Goal: Task Accomplishment & Management: Manage account settings

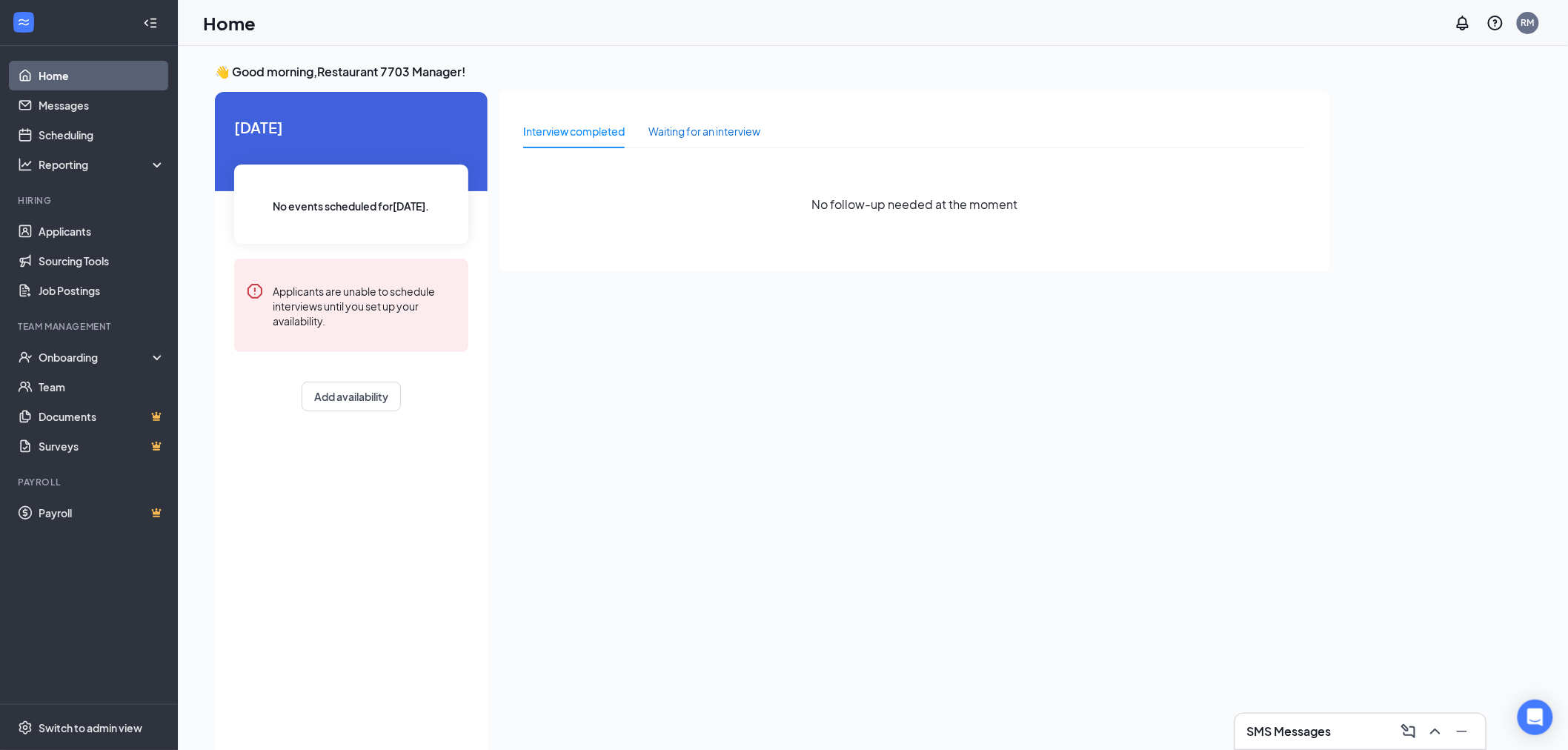
click at [734, 135] on div "Waiting for an interview" at bounding box center [704, 131] width 112 height 17
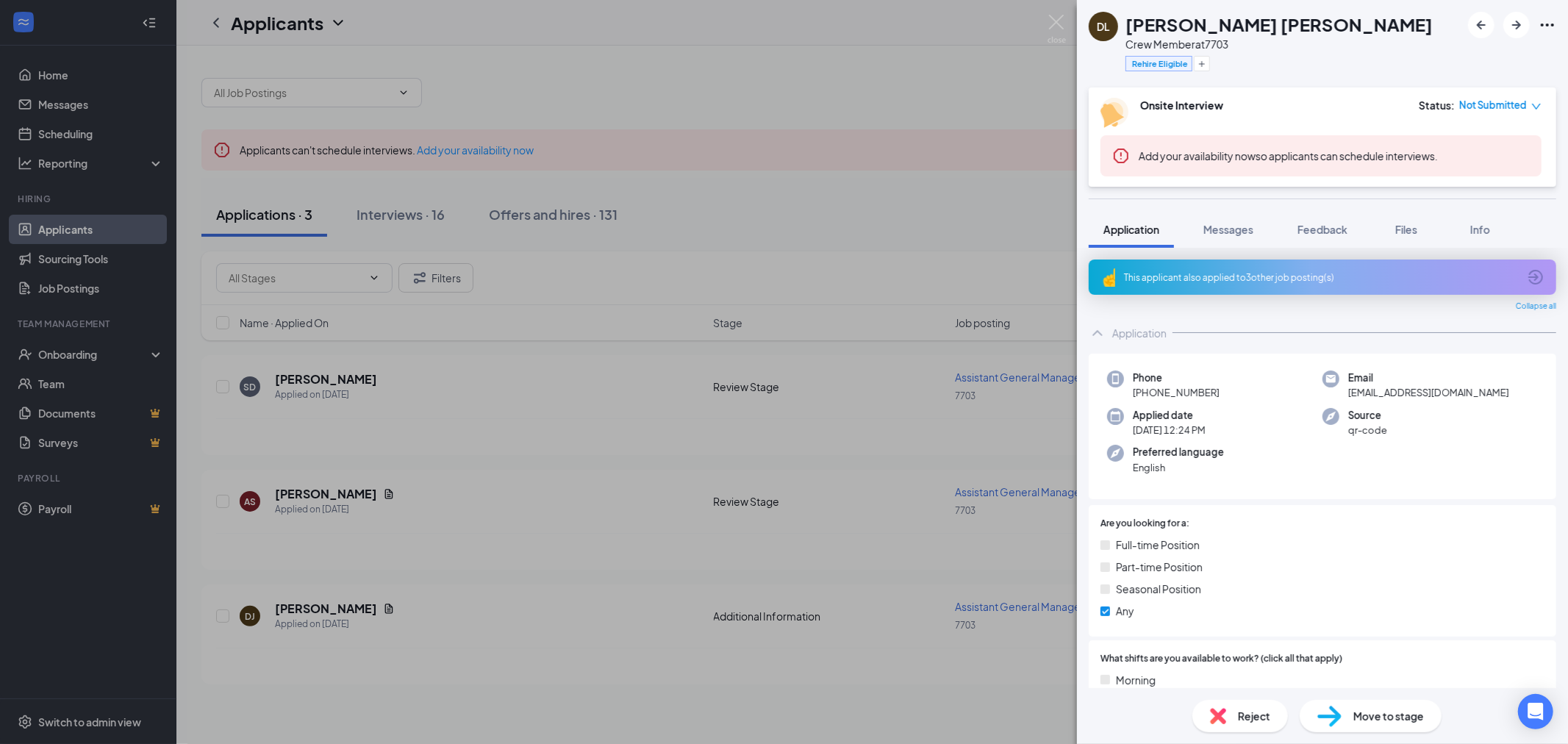
click at [1381, 717] on span "Move to stage" at bounding box center [1388, 716] width 71 height 17
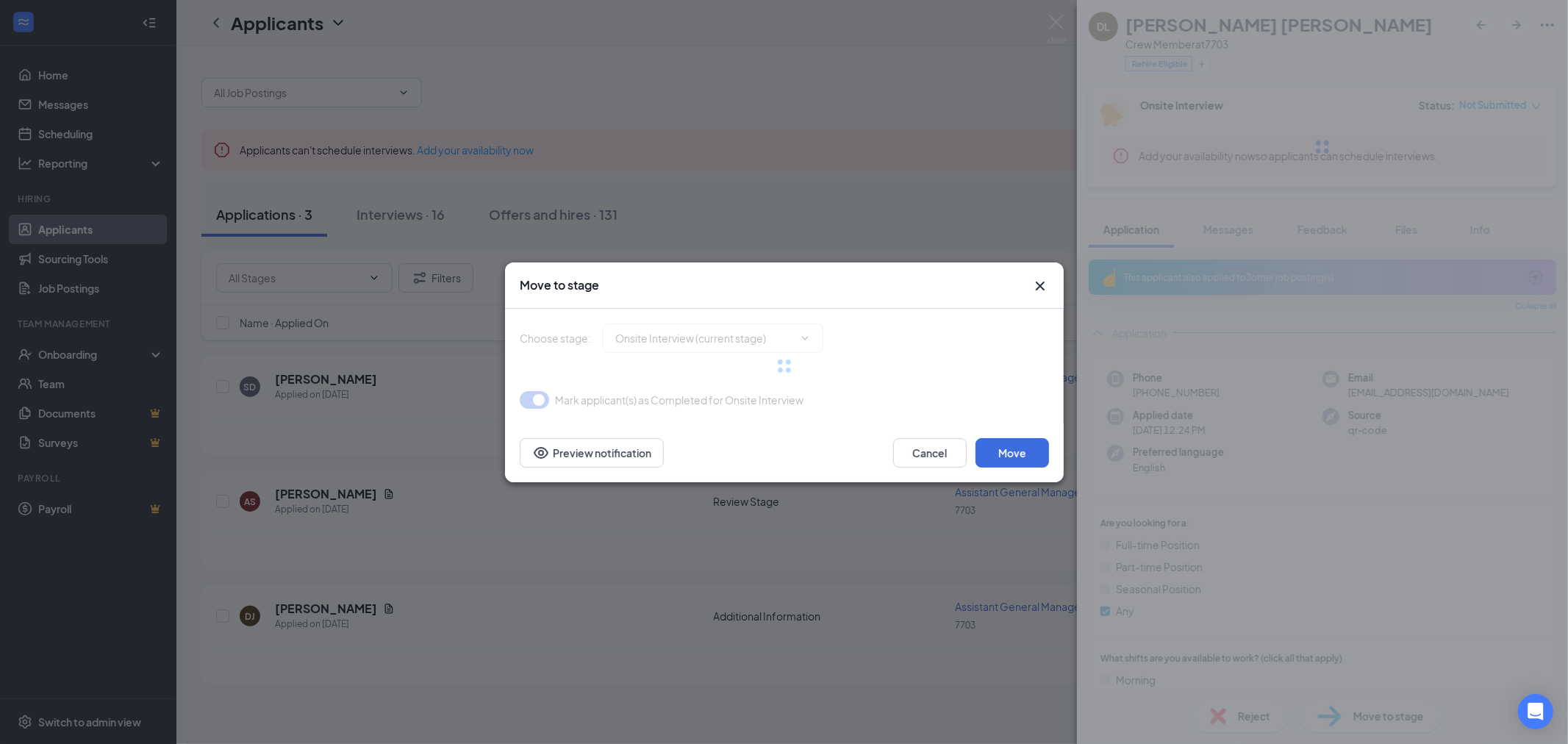
type input "Hiring Complete (final stage)"
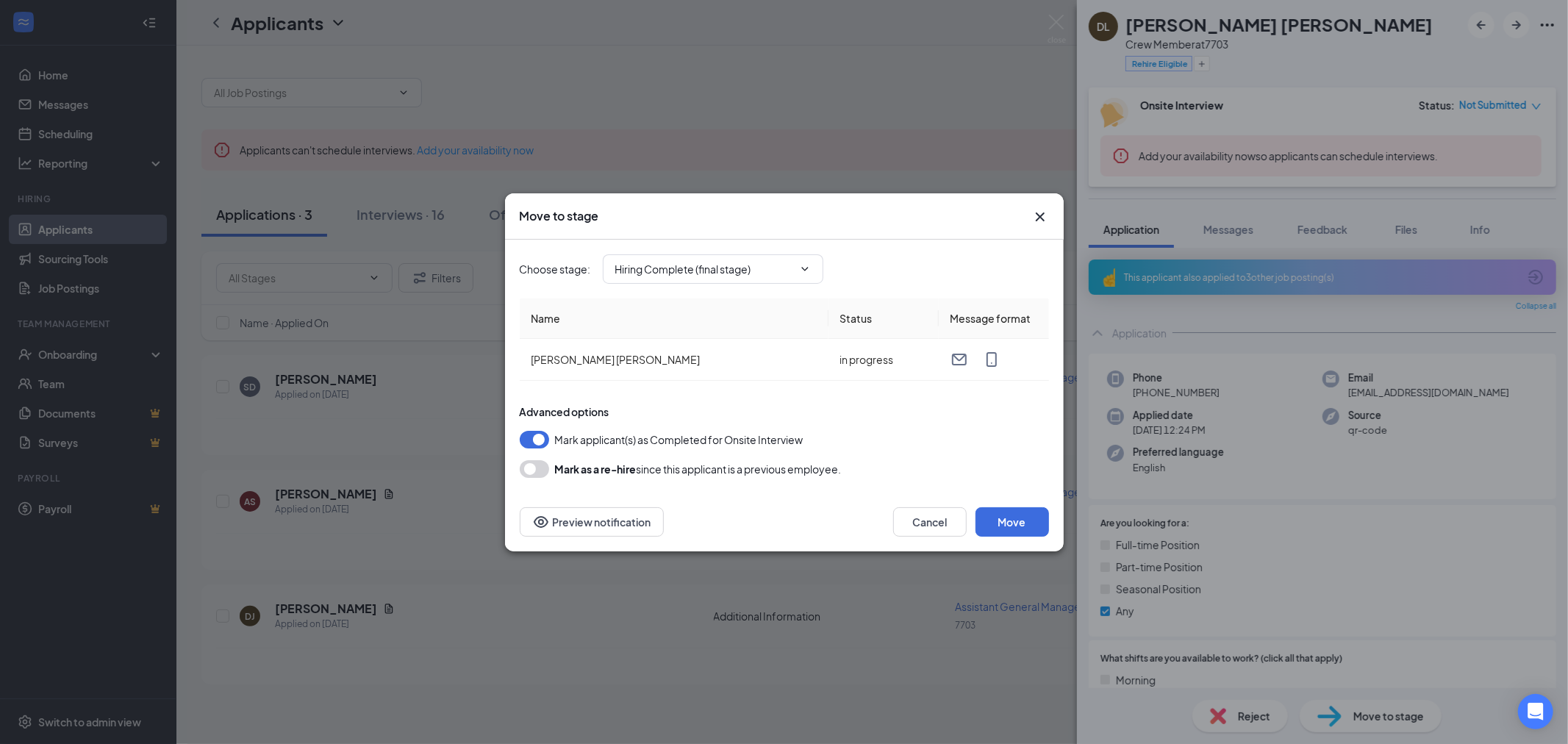
click at [531, 467] on button "button" at bounding box center [535, 469] width 30 height 17
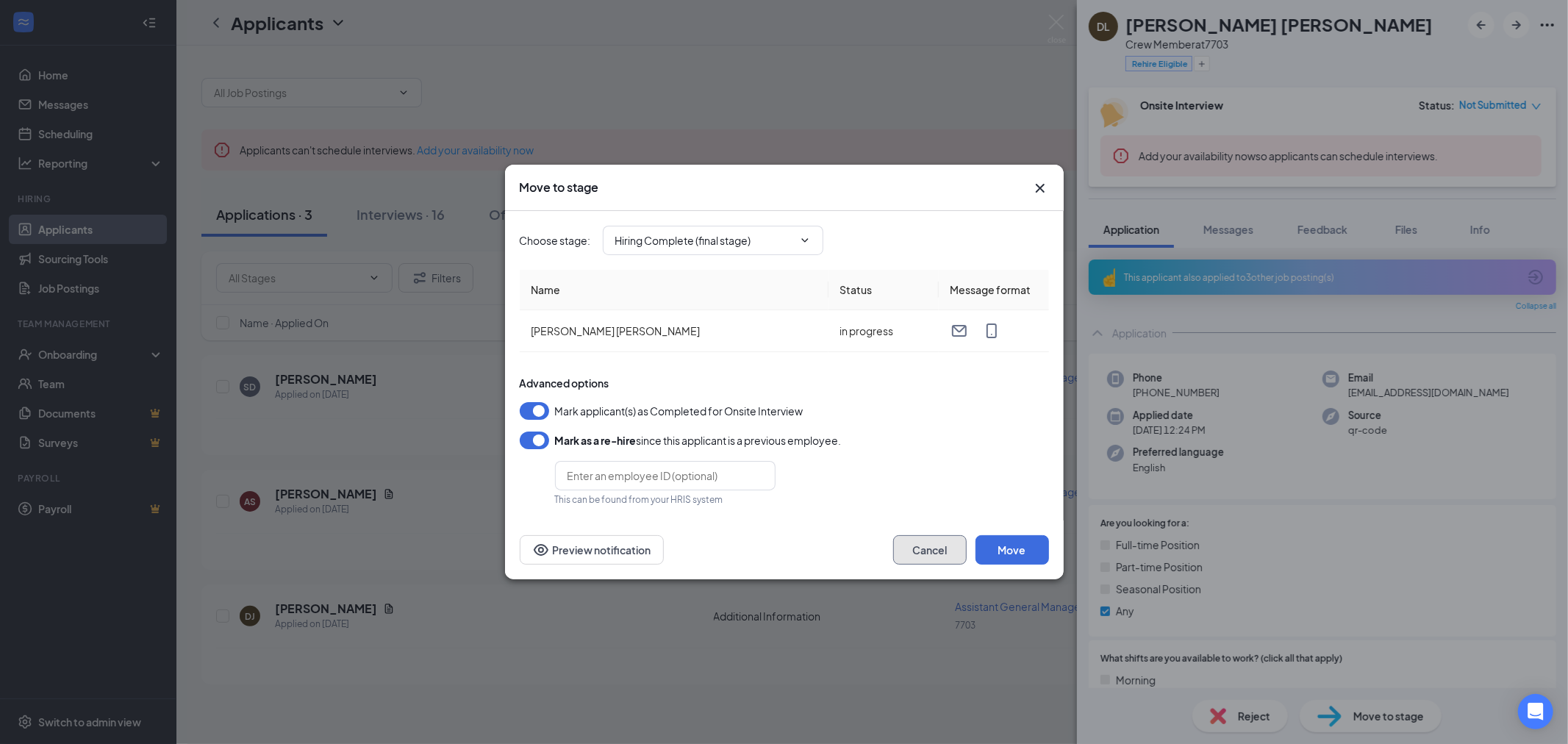
click at [937, 546] on button "Cancel" at bounding box center [930, 550] width 73 height 30
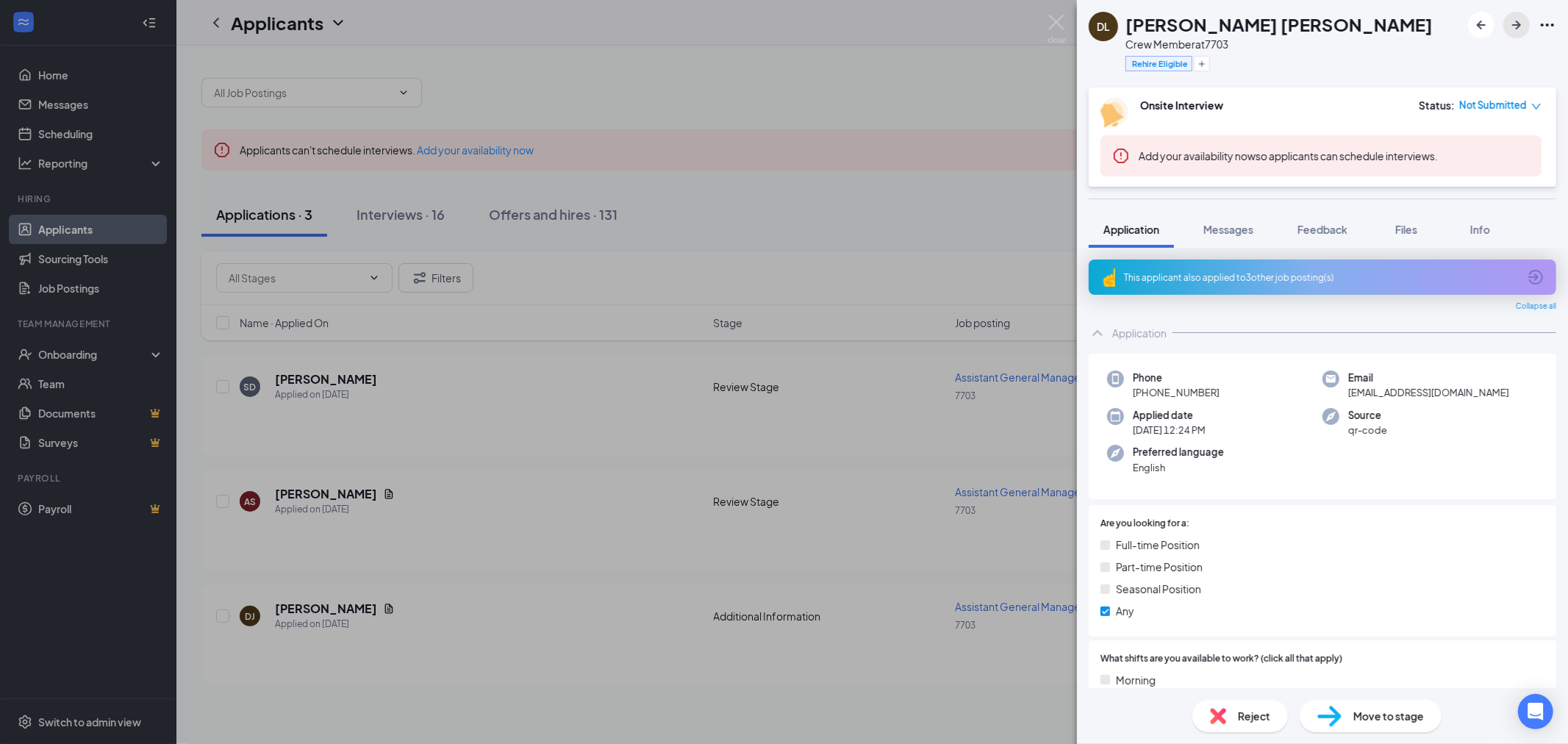
click at [1516, 24] on icon "ArrowRight" at bounding box center [1517, 25] width 9 height 9
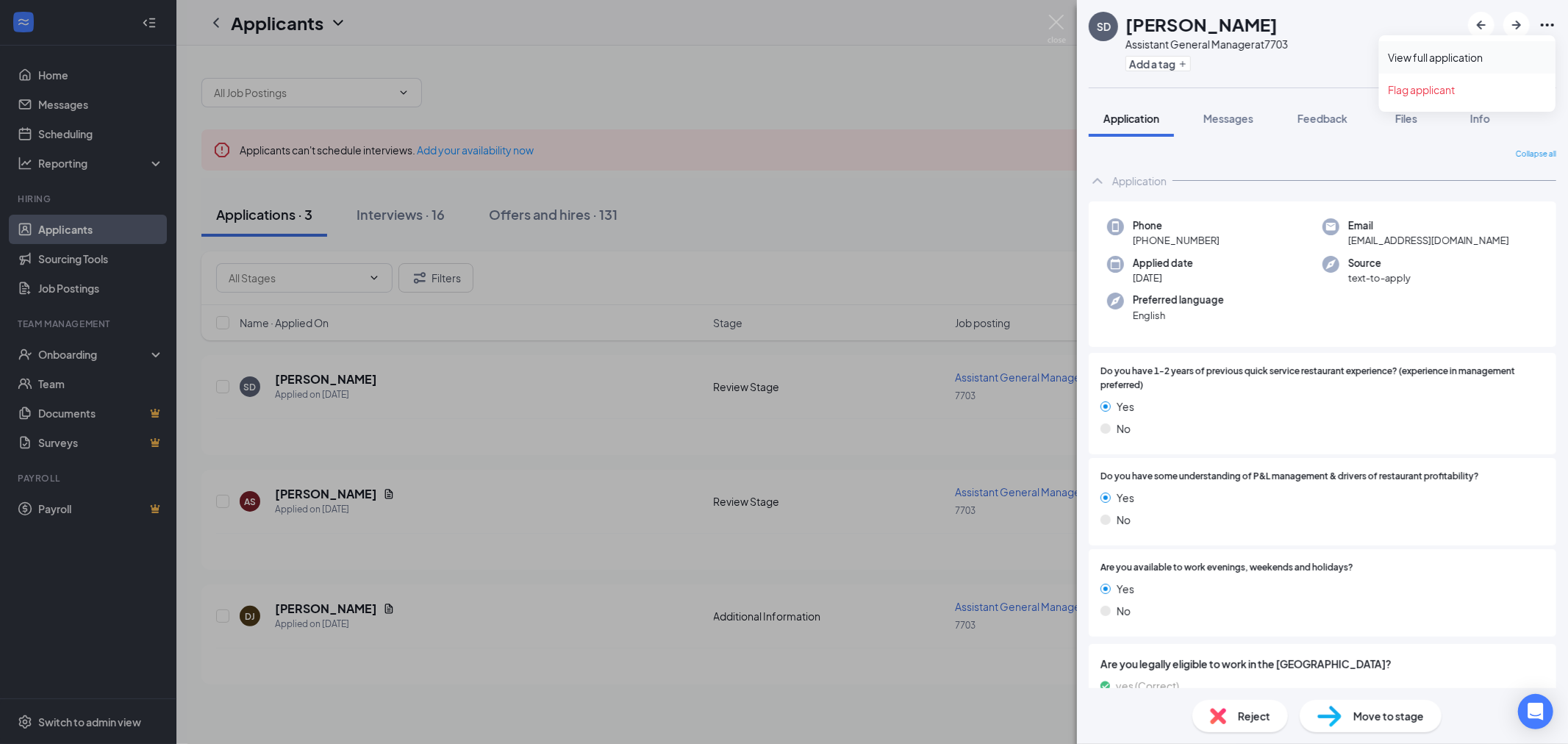
click at [1483, 61] on link "View full application" at bounding box center [1468, 57] width 159 height 15
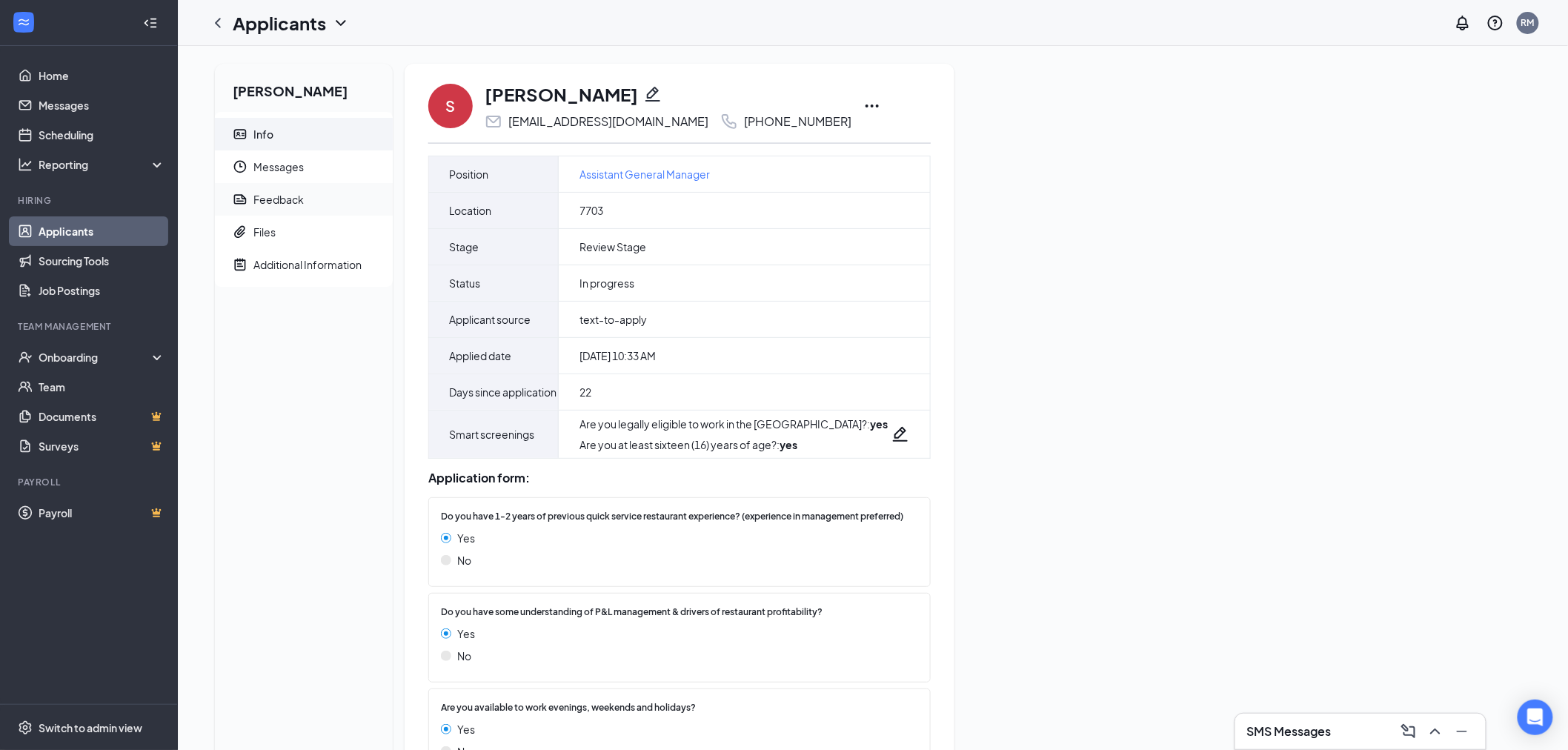
click at [283, 200] on div "Feedback" at bounding box center [278, 199] width 50 height 15
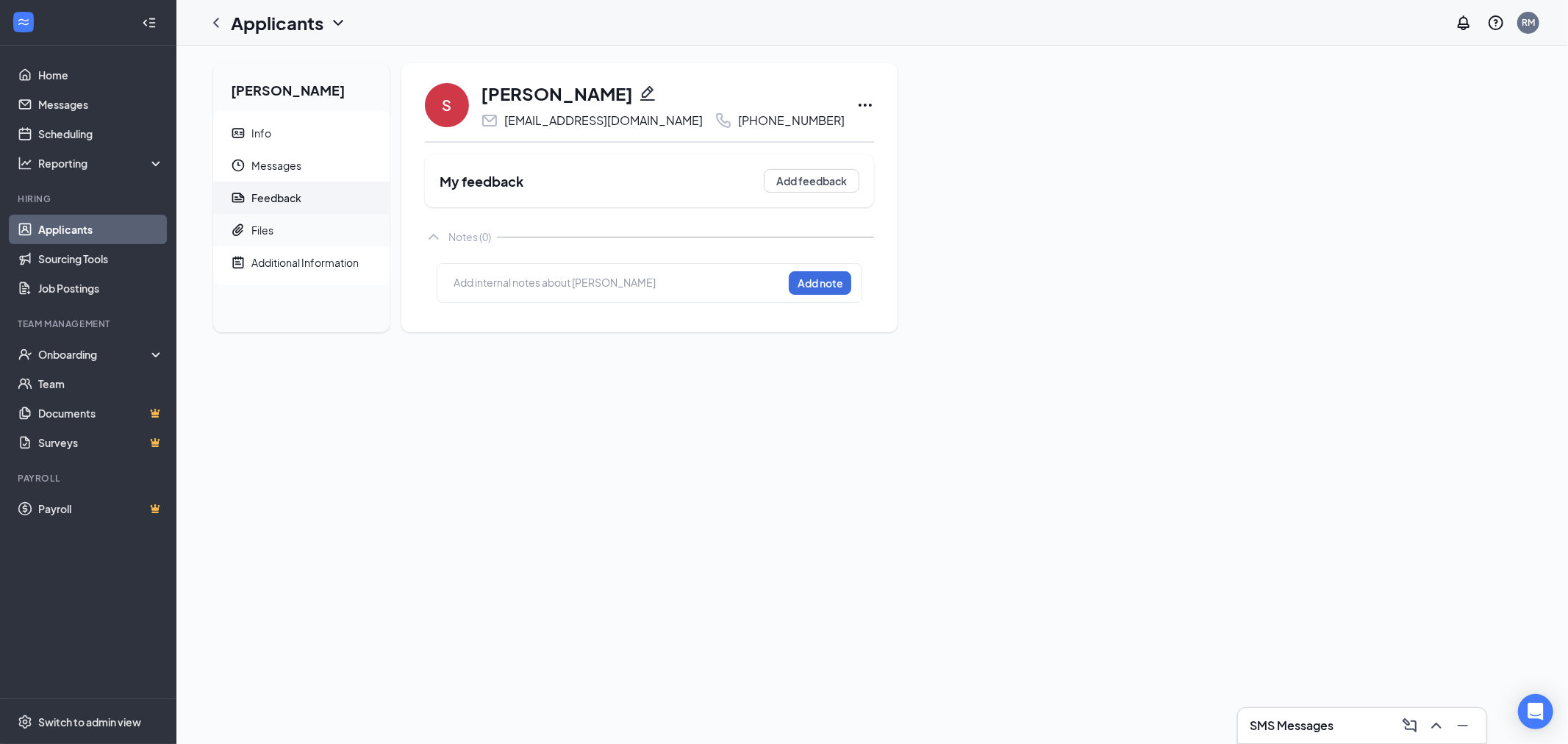
click at [287, 229] on span "Files" at bounding box center [314, 229] width 126 height 32
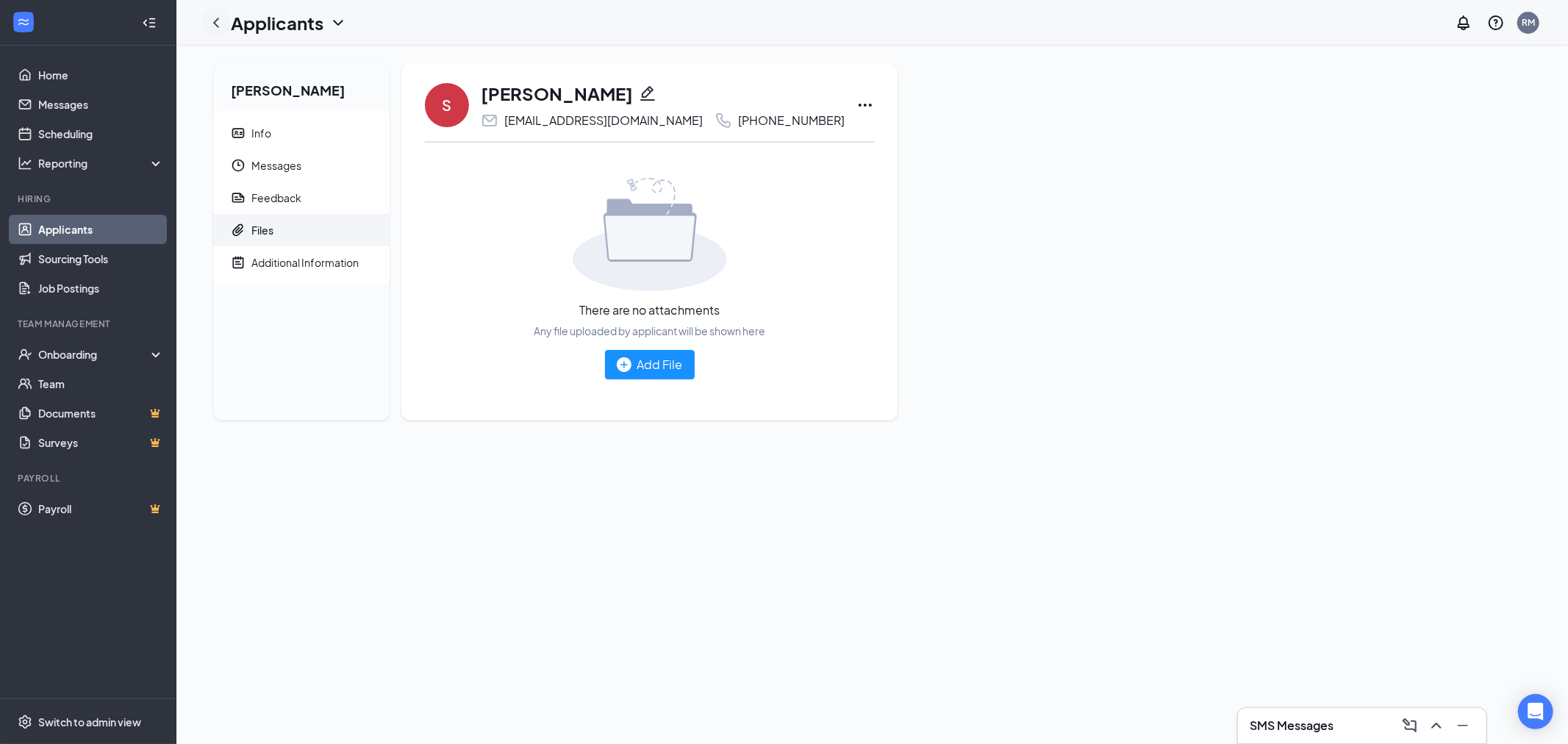
click at [215, 24] on icon "ChevronLeft" at bounding box center [215, 22] width 6 height 10
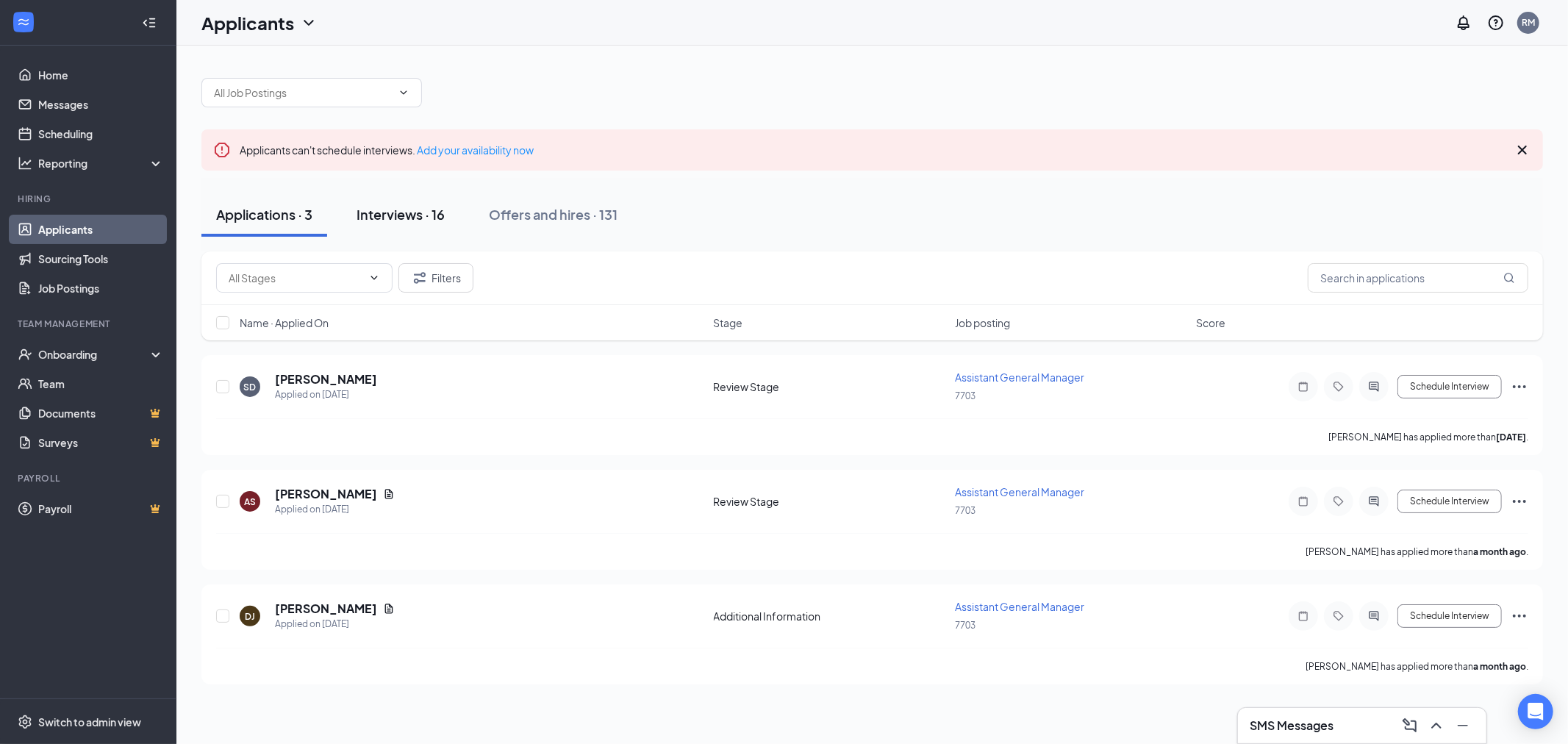
click at [400, 211] on div "Interviews · 16" at bounding box center [400, 214] width 88 height 18
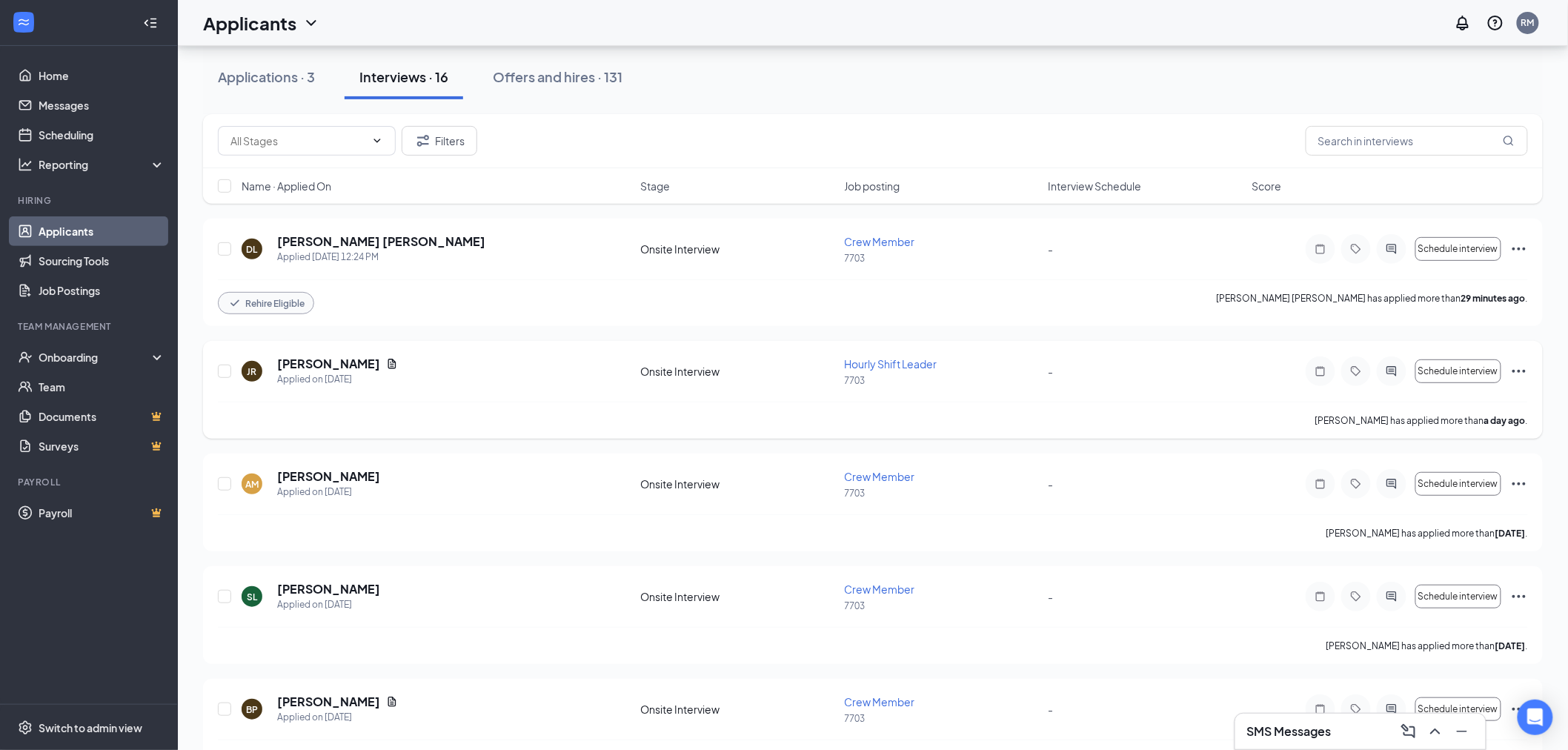
scroll to position [164, 0]
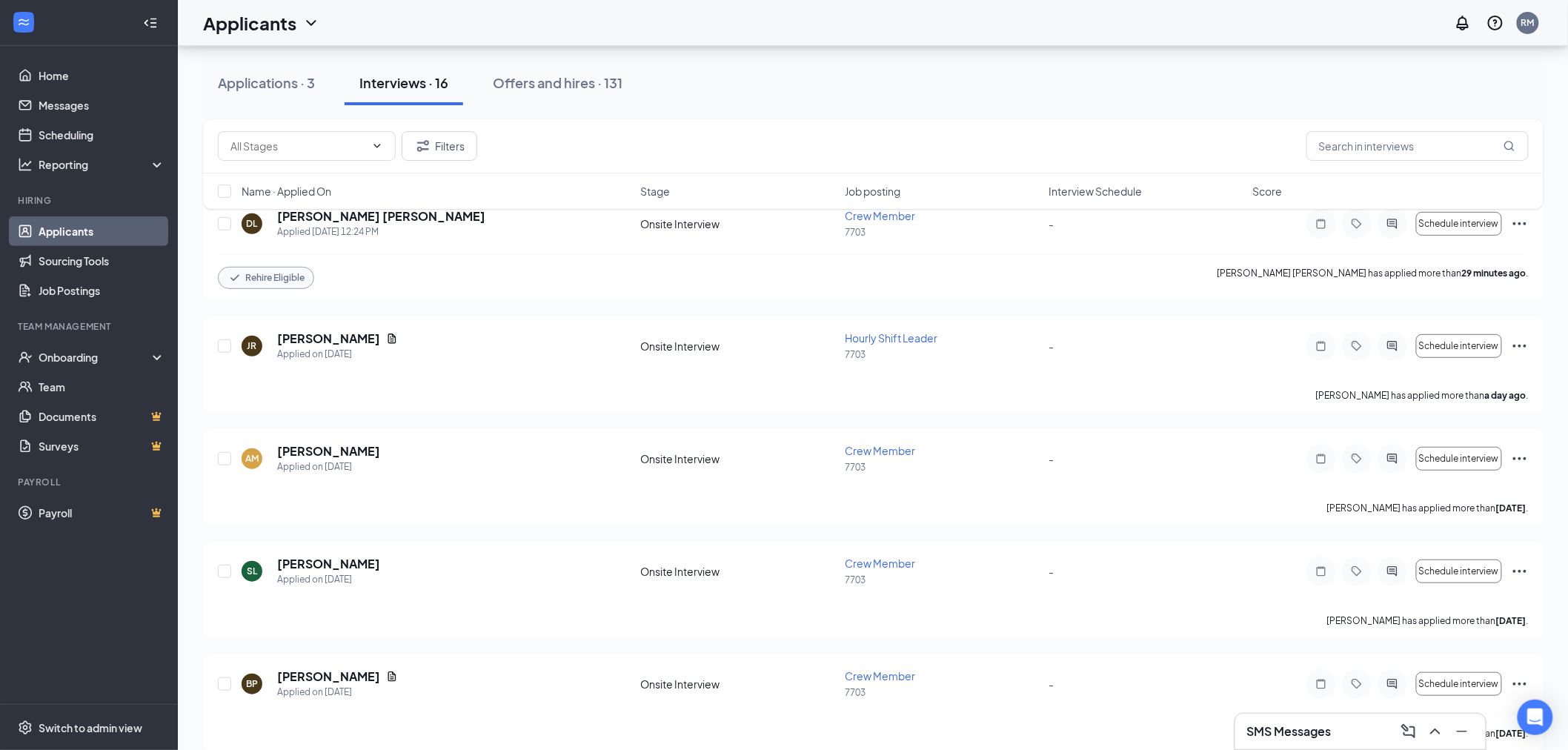
click at [220, 220] on div "Filters Name · Applied On Stage Job posting Interview Schedule Score" at bounding box center [873, 171] width 1340 height 105
click at [1516, 221] on div "Filters Name · Applied On Stage Job posting Interview Schedule Score" at bounding box center [873, 171] width 1340 height 105
click at [1470, 227] on span "Schedule interview" at bounding box center [1458, 224] width 80 height 11
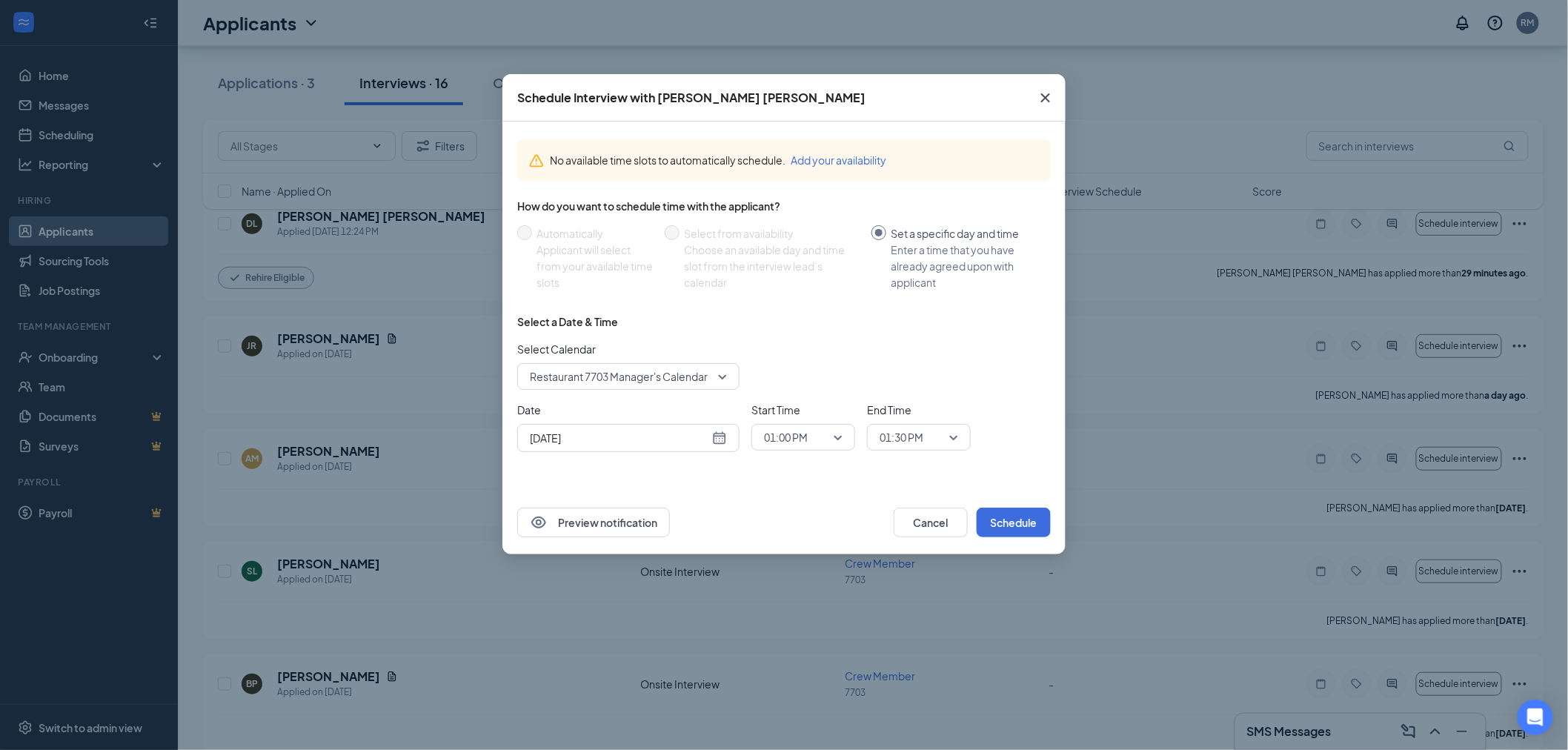
click at [1048, 95] on icon "Cross" at bounding box center [1046, 98] width 9 height 9
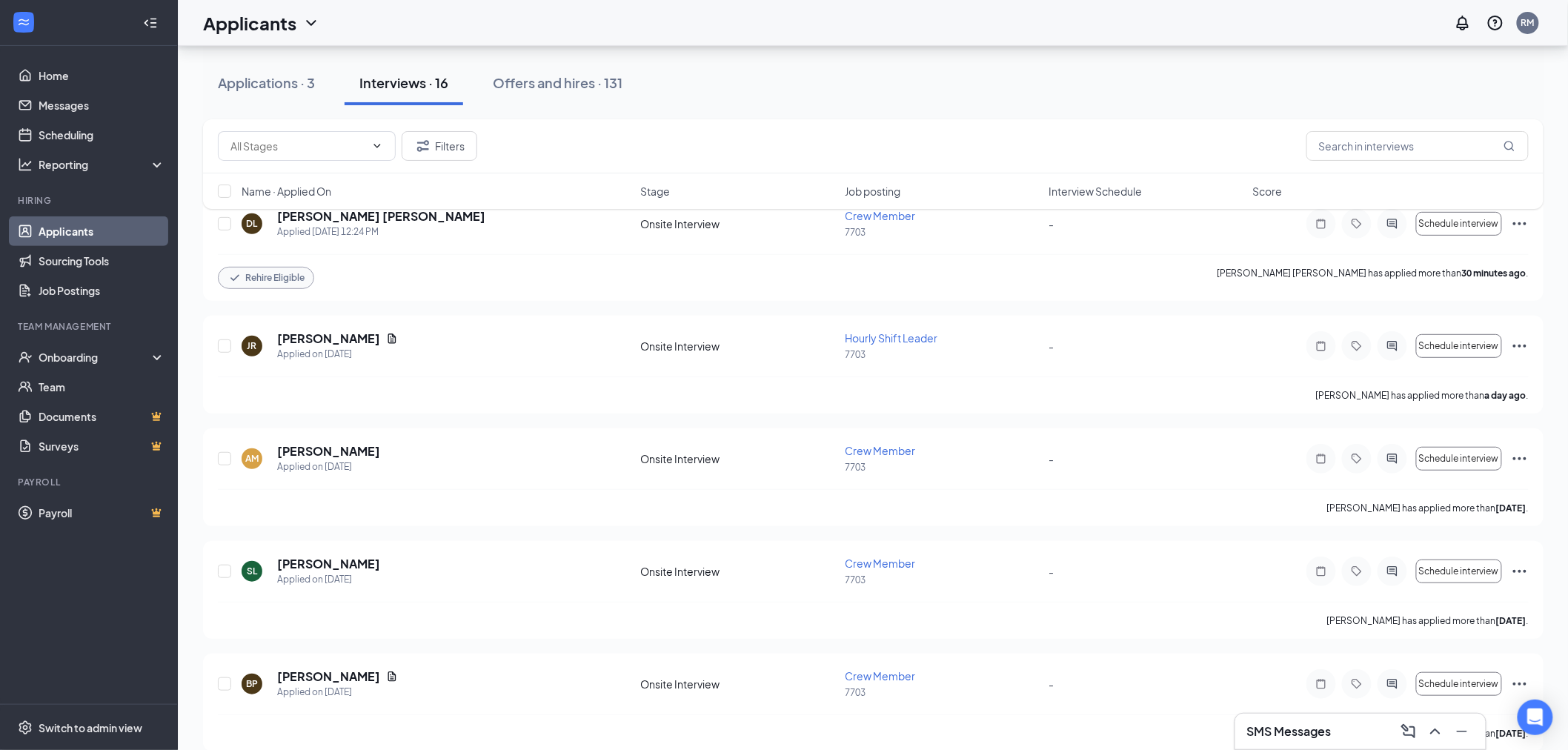
click at [884, 212] on div "Filters Name · Applied On Stage Job posting Interview Schedule Score" at bounding box center [873, 171] width 1340 height 105
click at [436, 220] on div "Filters Name · Applied On Stage Job posting Interview Schedule Score" at bounding box center [873, 171] width 1340 height 105
click at [438, 220] on div "Filters Name · Applied On Stage Job posting Interview Schedule Score" at bounding box center [873, 171] width 1340 height 105
